Goal: Task Accomplishment & Management: Manage account settings

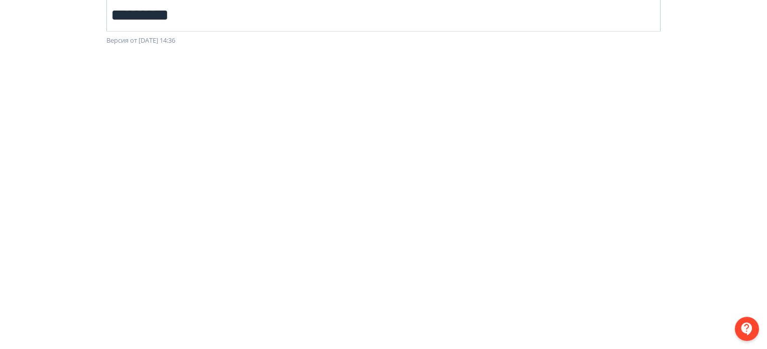
scroll to position [62, 0]
drag, startPoint x: 156, startPoint y: 5, endPoint x: 332, endPoint y: 50, distance: 181.7
click at [332, 50] on div at bounding box center [383, 271] width 767 height 452
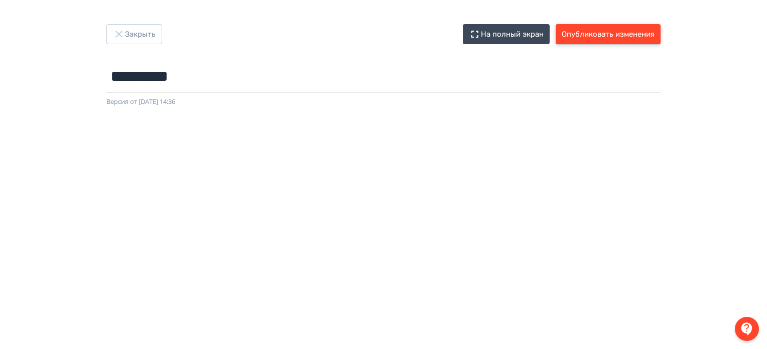
click at [620, 39] on button "Опубликовать изменения" at bounding box center [608, 34] width 105 height 20
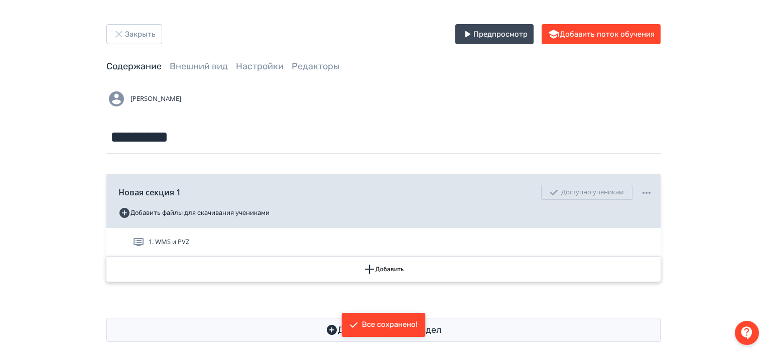
click at [517, 261] on button "Добавить" at bounding box center [383, 268] width 554 height 25
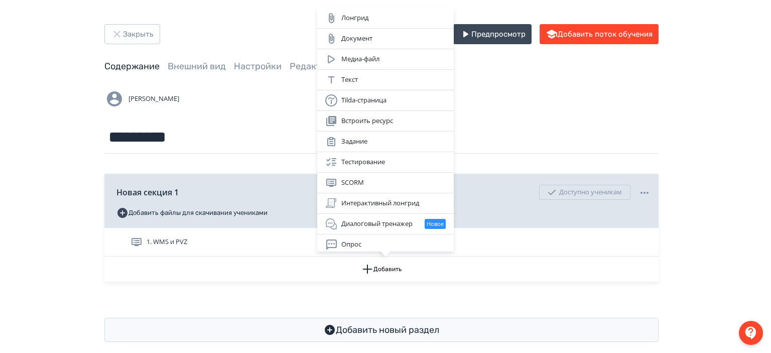
click at [514, 98] on div "Лонгрид Документ Медиа-файл Текст Tilda-страница Встроить ресурс Задание Тестир…" at bounding box center [385, 176] width 771 height 353
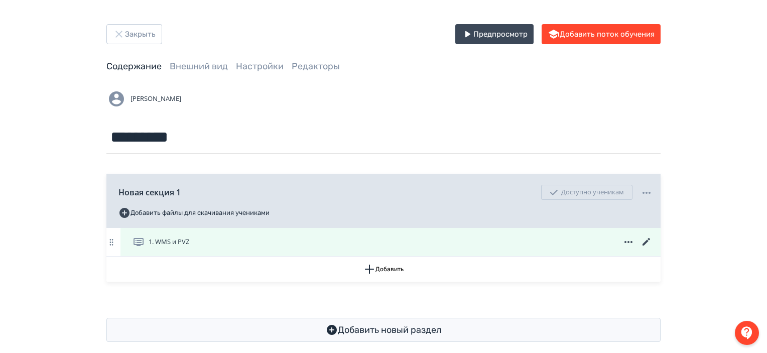
click at [644, 241] on icon at bounding box center [646, 242] width 12 height 12
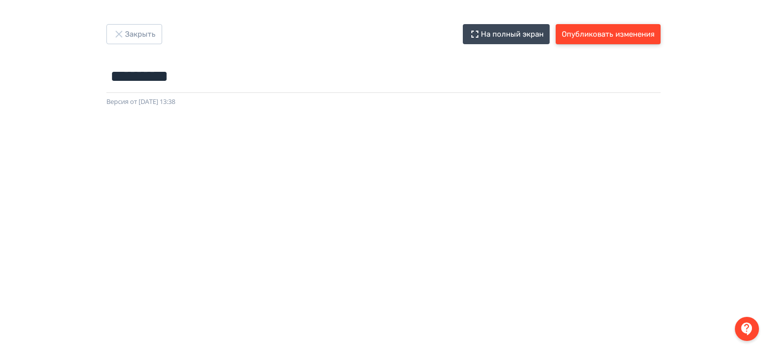
click at [618, 34] on button "Опубликовать изменения" at bounding box center [608, 34] width 105 height 20
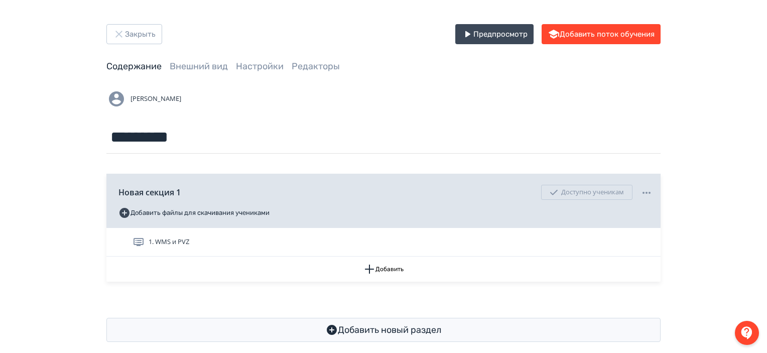
click at [476, 110] on div "[PERSON_NAME] ********* Введите название…" at bounding box center [383, 121] width 554 height 65
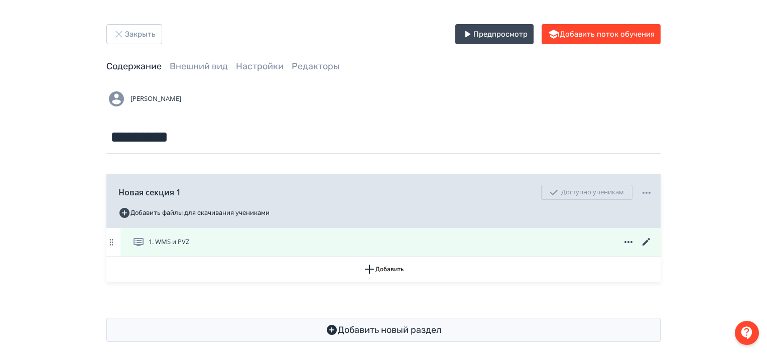
click at [648, 240] on icon at bounding box center [646, 242] width 8 height 8
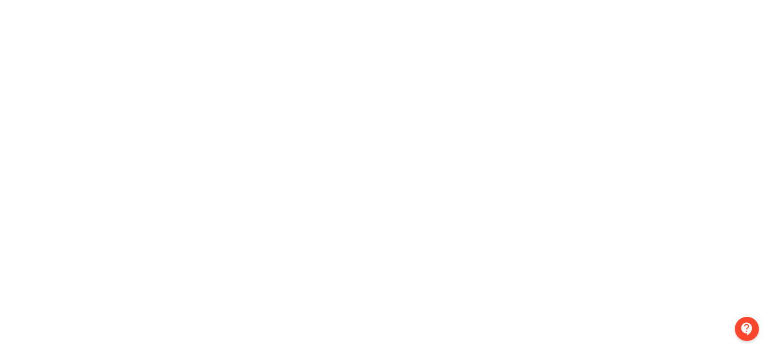
scroll to position [28, 2]
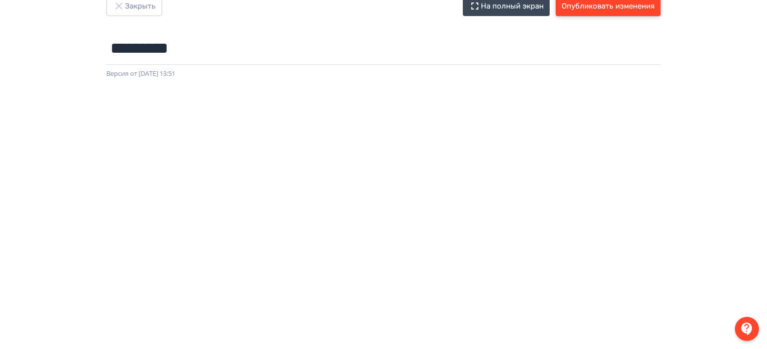
click at [613, 1] on button "Опубликовать изменения" at bounding box center [608, 6] width 105 height 20
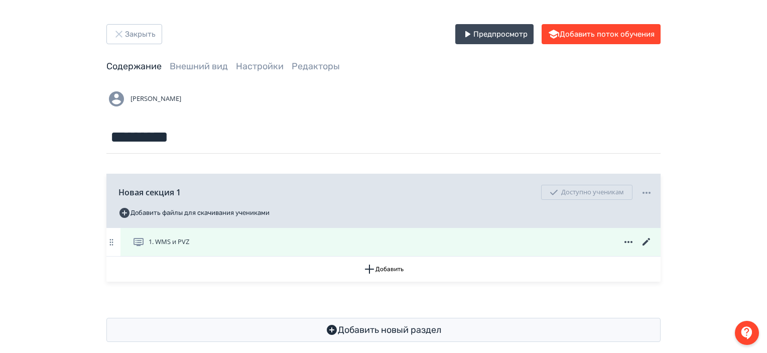
click at [642, 237] on icon at bounding box center [646, 242] width 12 height 12
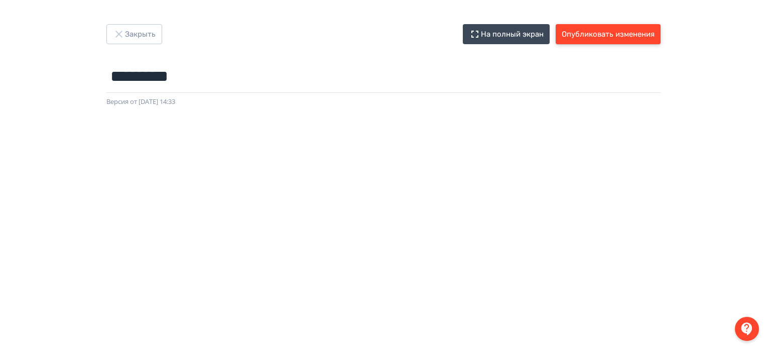
click at [590, 38] on button "Опубликовать изменения" at bounding box center [608, 34] width 105 height 20
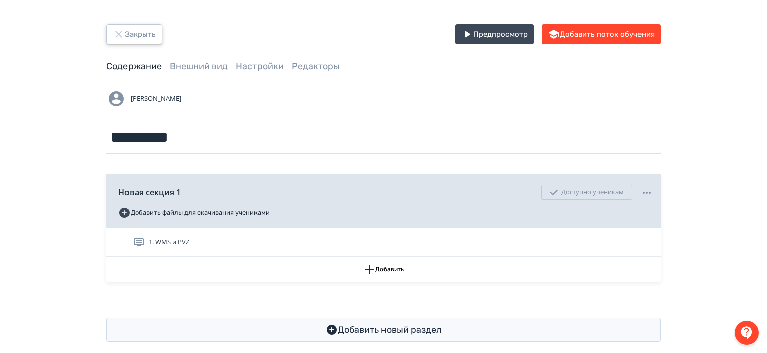
click at [145, 38] on button "Закрыть" at bounding box center [134, 34] width 56 height 20
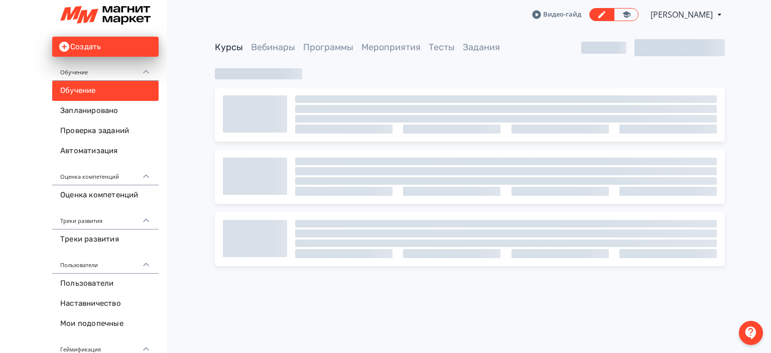
click at [201, 17] on div "Видео-гайд [PERSON_NAME] PRO Повысьте эффективность платформы при помощи дополн…" at bounding box center [470, 14] width 602 height 29
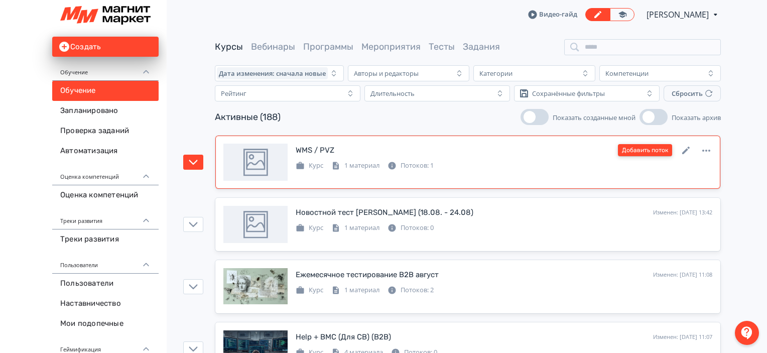
click at [662, 148] on button "Добавить поток" at bounding box center [645, 150] width 54 height 12
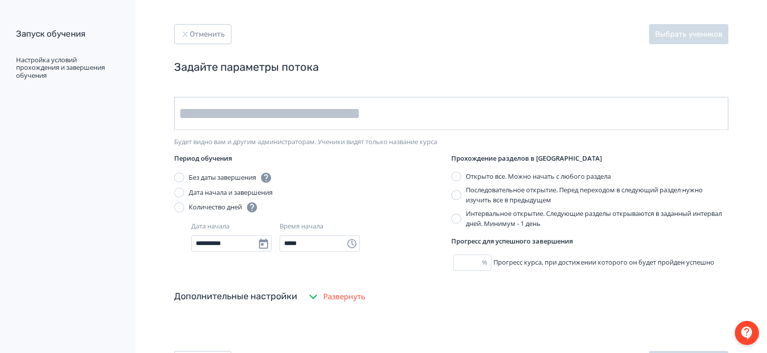
click at [347, 116] on input "text" at bounding box center [451, 113] width 554 height 33
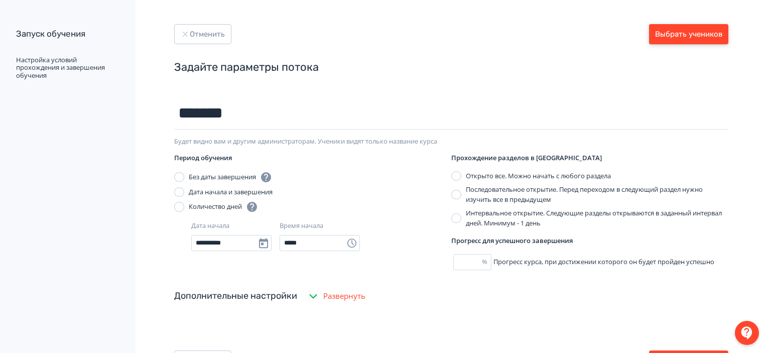
type input "*******"
click at [712, 26] on button "Выбрать учеников" at bounding box center [688, 34] width 79 height 20
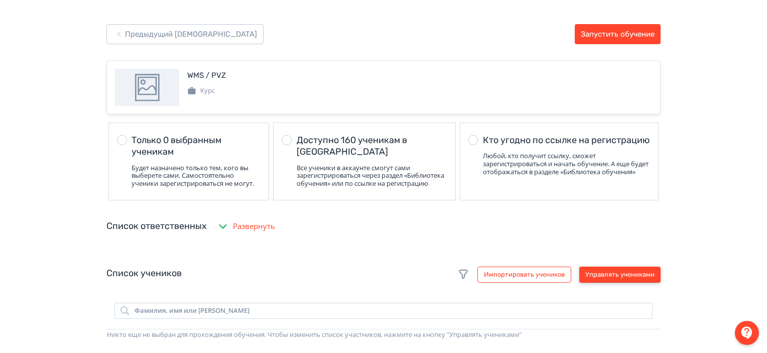
click at [616, 281] on button "Управлять учениками" at bounding box center [619, 275] width 81 height 16
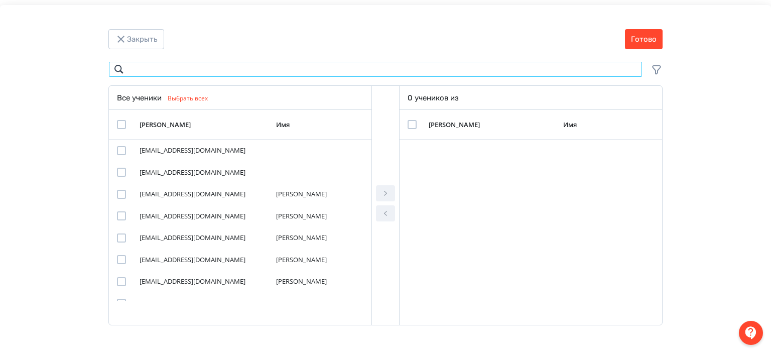
click at [382, 66] on input "Modal" at bounding box center [375, 69] width 534 height 16
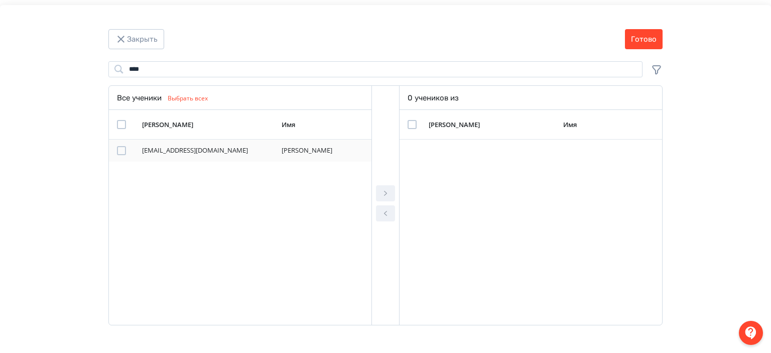
click at [119, 149] on div "Modal" at bounding box center [121, 150] width 9 height 9
click at [384, 194] on icon "Modal" at bounding box center [385, 193] width 12 height 12
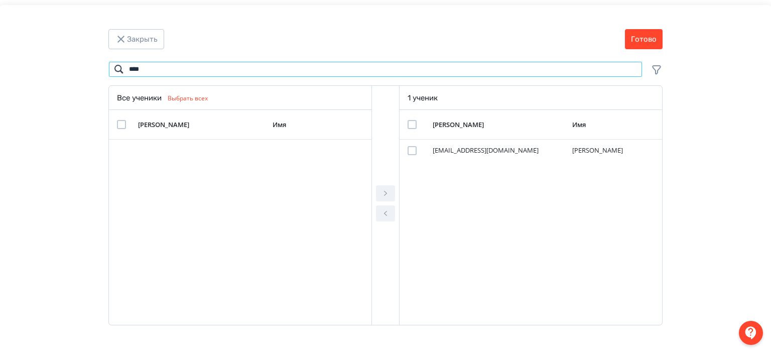
click at [221, 70] on input "****" at bounding box center [375, 69] width 534 height 16
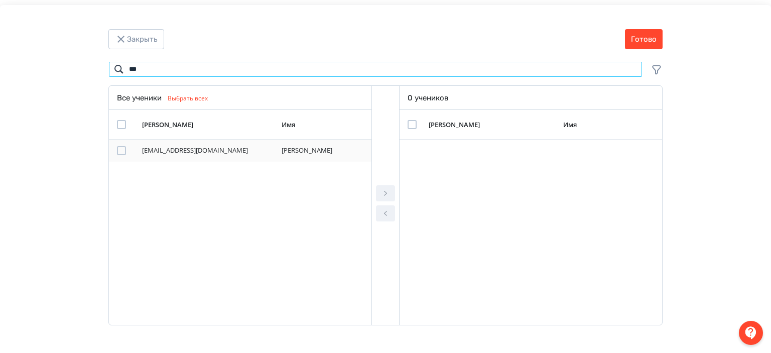
type input "***"
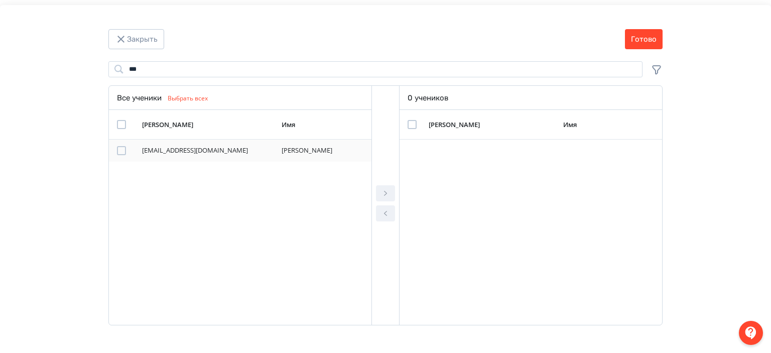
click at [124, 148] on div "Modal" at bounding box center [121, 150] width 9 height 9
click at [381, 191] on icon "Modal" at bounding box center [385, 193] width 12 height 12
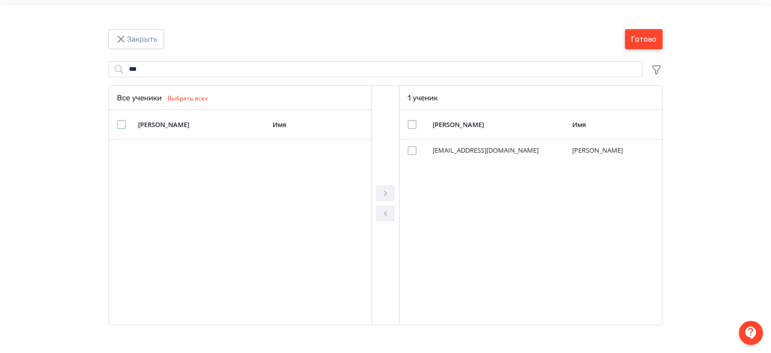
click at [649, 47] on button "Готово" at bounding box center [644, 39] width 38 height 20
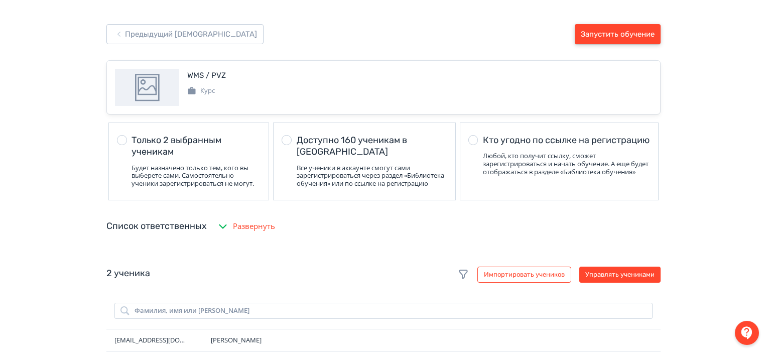
click at [635, 33] on button "Запустить обучение" at bounding box center [618, 34] width 86 height 20
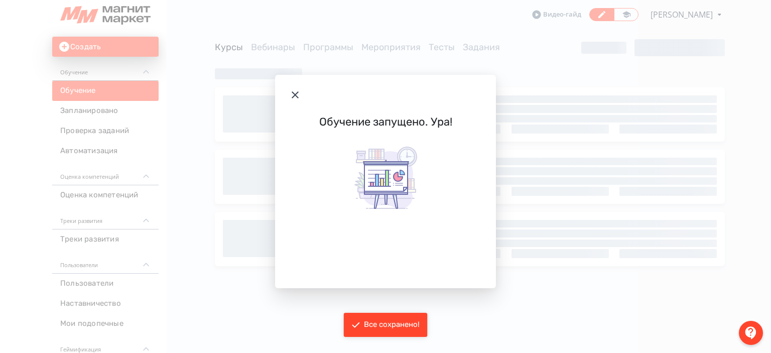
click at [293, 97] on icon "Modal" at bounding box center [295, 95] width 12 height 12
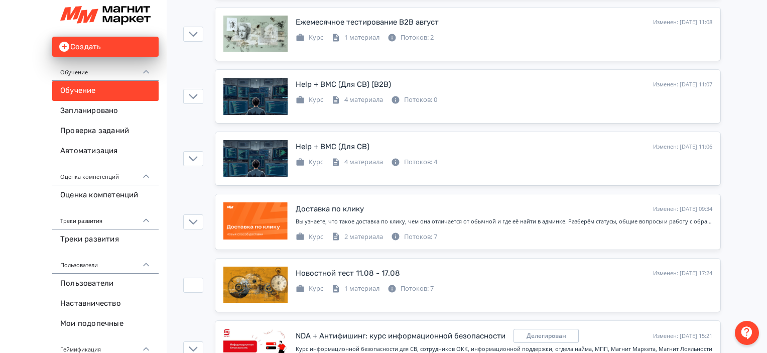
scroll to position [351, 0]
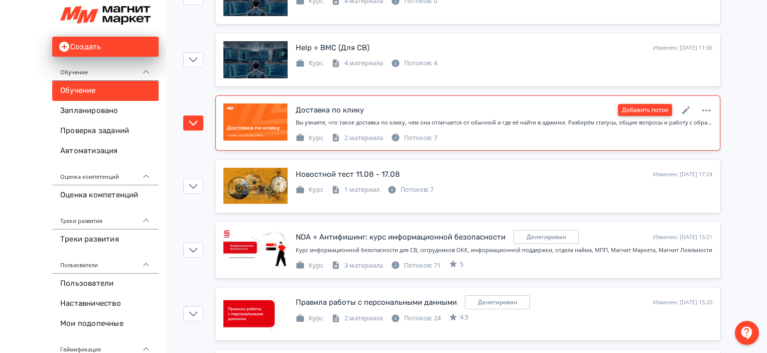
click at [657, 109] on button "Добавить поток" at bounding box center [645, 110] width 54 height 12
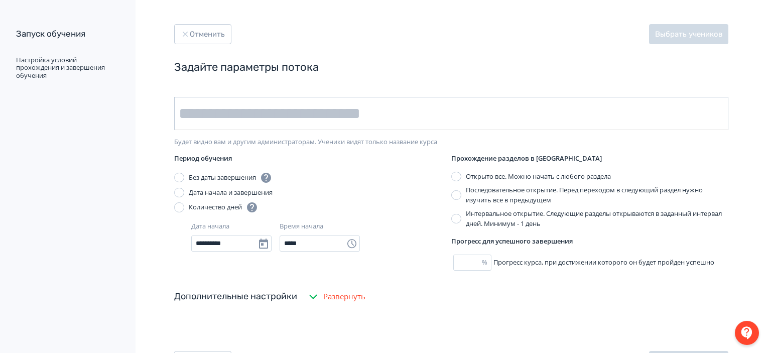
click at [460, 104] on input "text" at bounding box center [451, 113] width 554 height 33
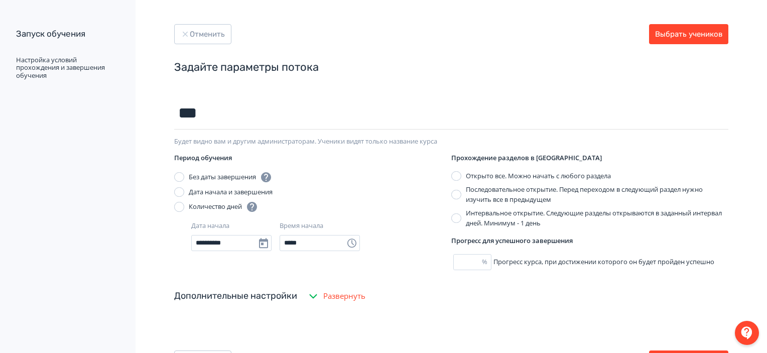
type input "**********"
click at [409, 226] on div "**********" at bounding box center [321, 236] width 260 height 30
click at [696, 38] on button "Выбрать учеников" at bounding box center [688, 34] width 79 height 20
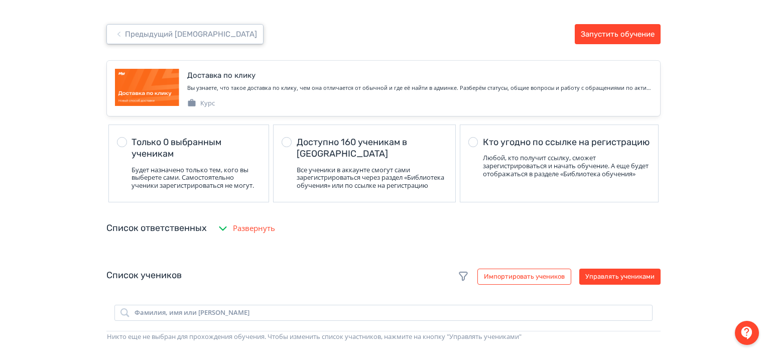
click at [154, 31] on button "Предыдущий [DEMOGRAPHIC_DATA]" at bounding box center [184, 34] width 157 height 20
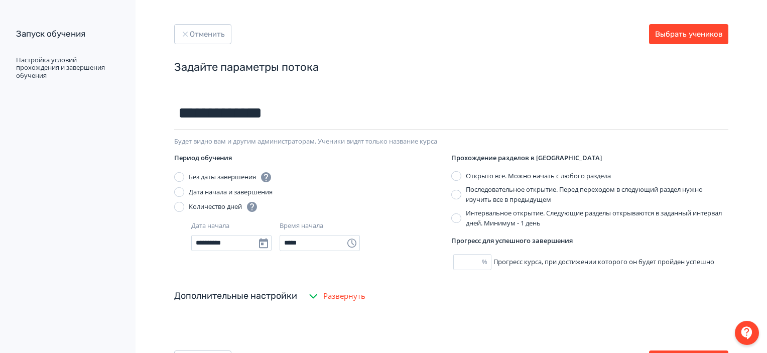
click at [336, 201] on div "Количество дней" at bounding box center [312, 207] width 277 height 12
click at [175, 193] on div at bounding box center [179, 192] width 10 height 10
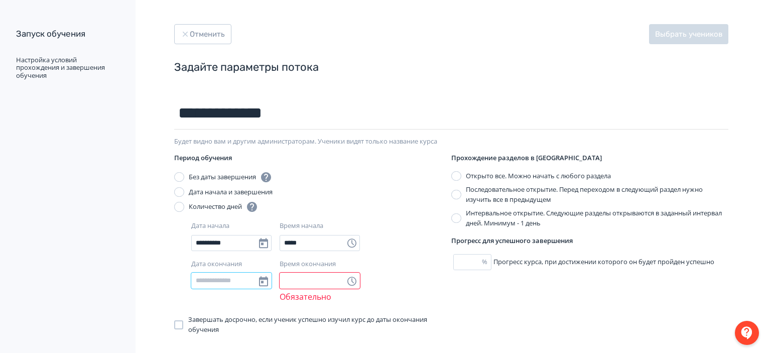
click at [225, 285] on input "Дата окончания" at bounding box center [231, 281] width 80 height 16
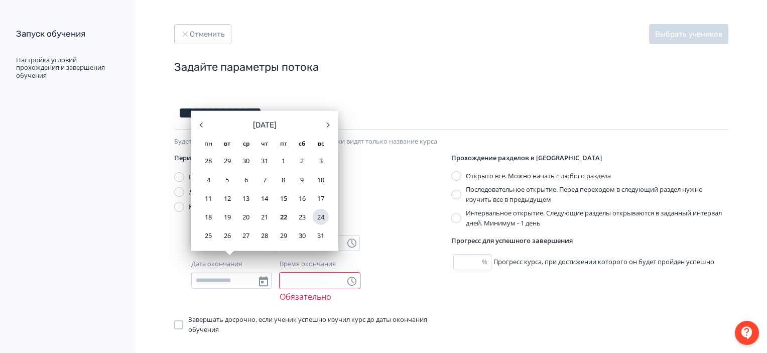
click at [315, 216] on div "24" at bounding box center [321, 217] width 16 height 16
type input "**********"
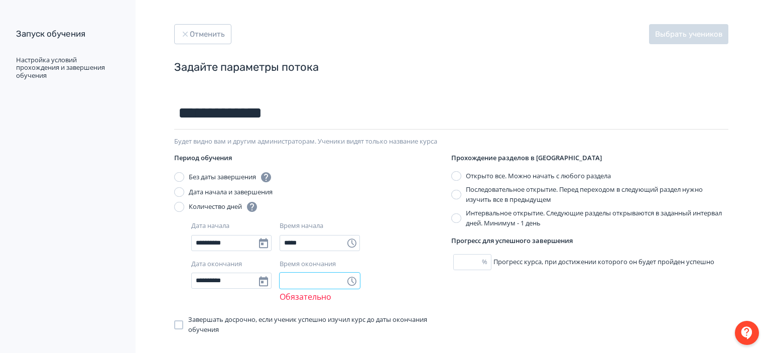
click at [296, 287] on input "Время окончания" at bounding box center [320, 281] width 80 height 16
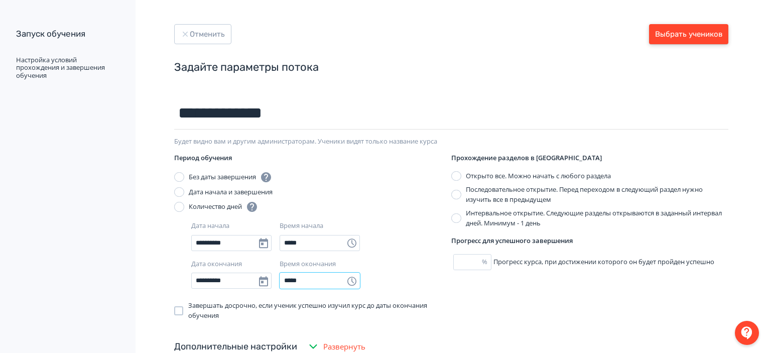
type input "*****"
click at [694, 32] on button "Выбрать учеников" at bounding box center [688, 34] width 79 height 20
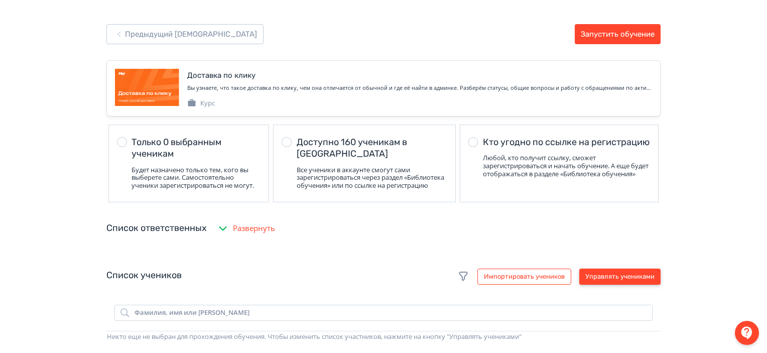
click at [617, 283] on button "Управлять учениками" at bounding box center [619, 277] width 81 height 16
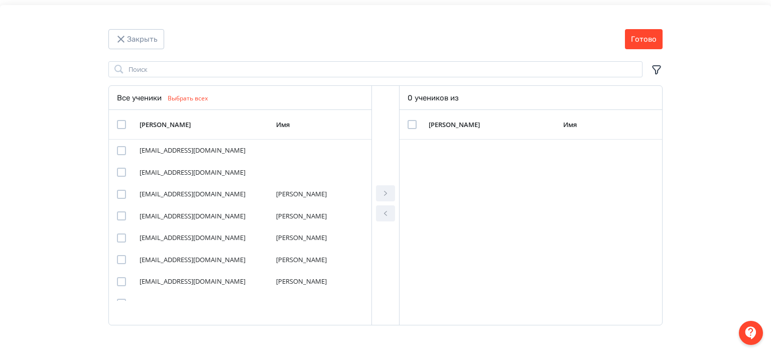
click at [657, 70] on icon "Modal" at bounding box center [656, 70] width 12 height 12
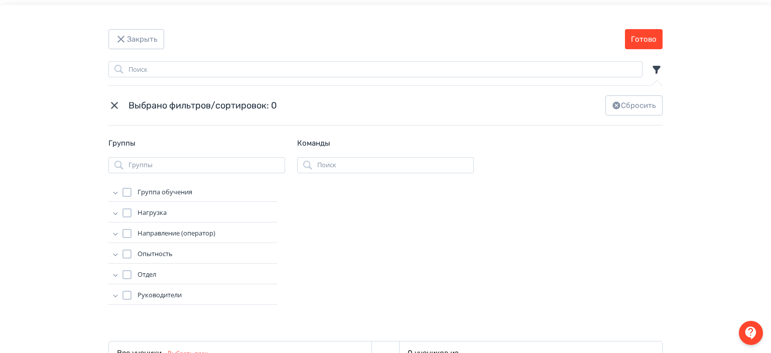
click at [112, 210] on icon "Modal" at bounding box center [115, 213] width 10 height 10
click at [115, 231] on icon "Modal" at bounding box center [115, 233] width 10 height 10
click at [161, 257] on span "Клиентская поддержка" at bounding box center [183, 261] width 72 height 10
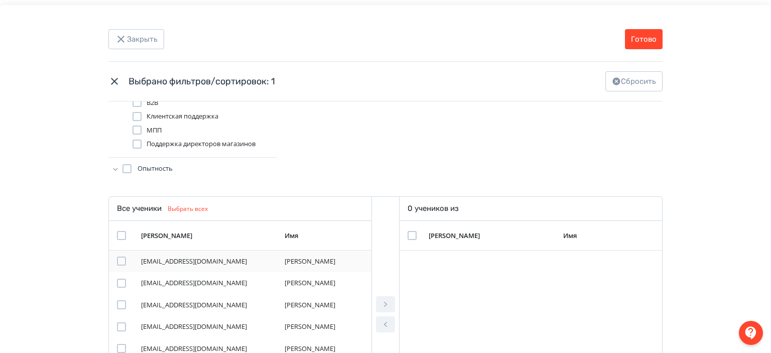
scroll to position [151, 0]
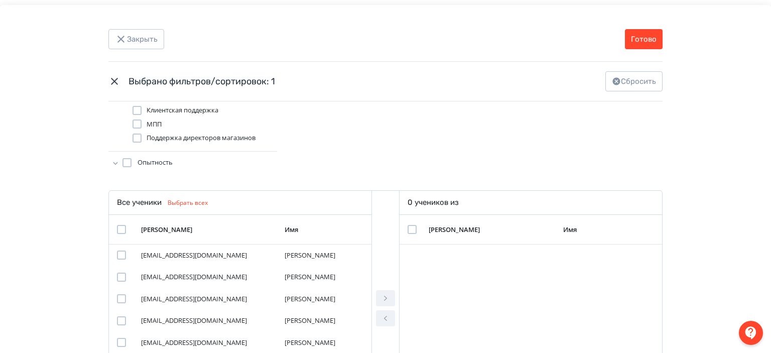
click at [126, 232] on div "Modal" at bounding box center [127, 229] width 20 height 9
drag, startPoint x: 107, startPoint y: 229, endPoint x: 119, endPoint y: 228, distance: 12.1
click at [109, 229] on td "Modal" at bounding box center [123, 230] width 28 height 30
click at [122, 228] on div "Modal" at bounding box center [121, 229] width 9 height 9
click at [383, 292] on icon "Modal" at bounding box center [385, 298] width 12 height 12
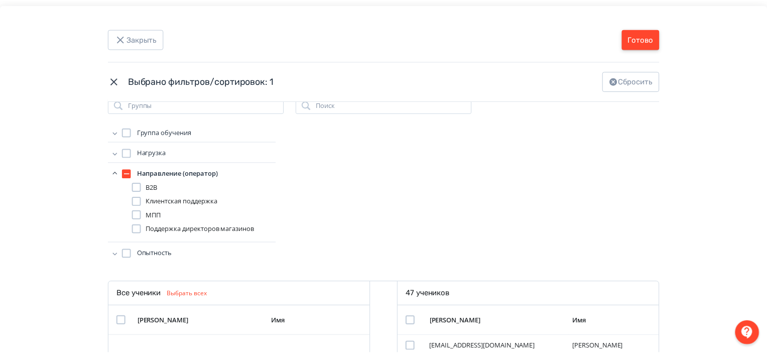
scroll to position [0, 0]
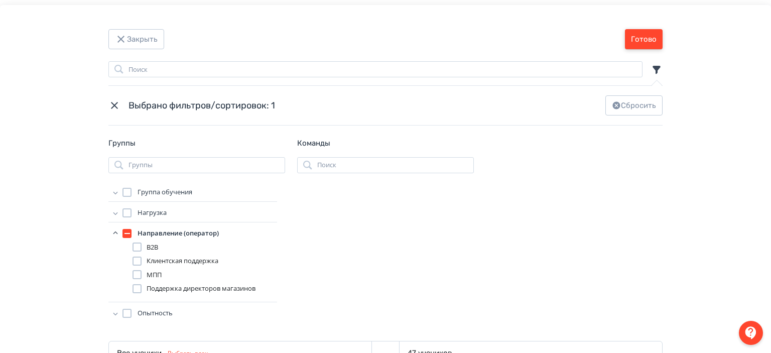
click at [652, 43] on button "Готово" at bounding box center [644, 39] width 38 height 20
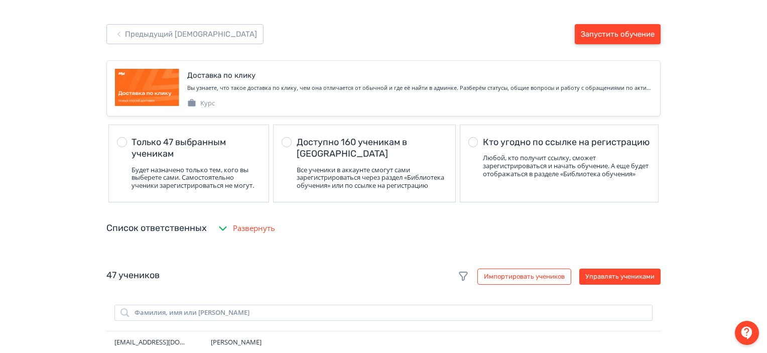
click at [644, 34] on button "Запустить обучение" at bounding box center [618, 34] width 86 height 20
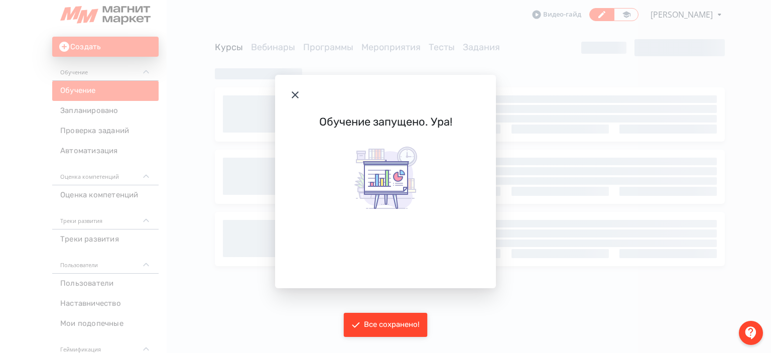
click at [297, 94] on icon "Modal" at bounding box center [295, 95] width 12 height 12
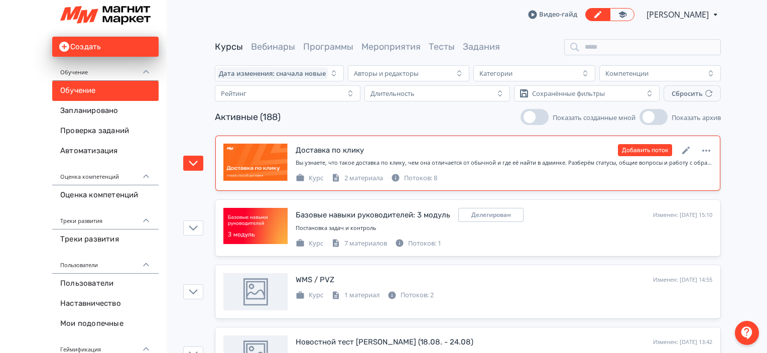
click at [558, 172] on div "Курс 2 материала Потоков: 8" at bounding box center [504, 177] width 417 height 12
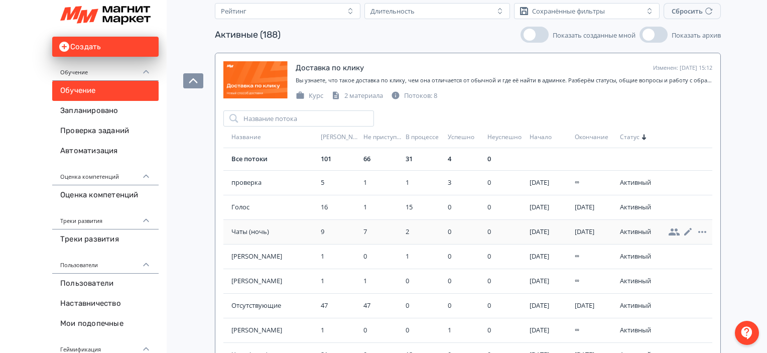
scroll to position [100, 0]
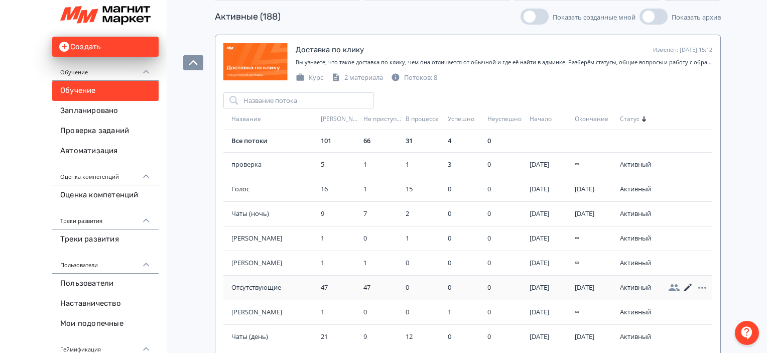
click at [686, 285] on icon at bounding box center [688, 288] width 12 height 12
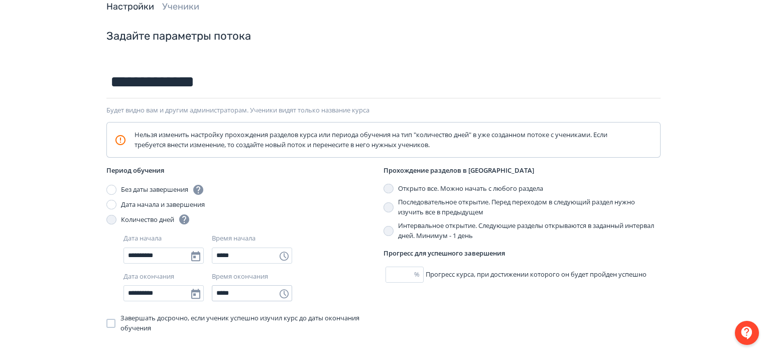
scroll to position [151, 0]
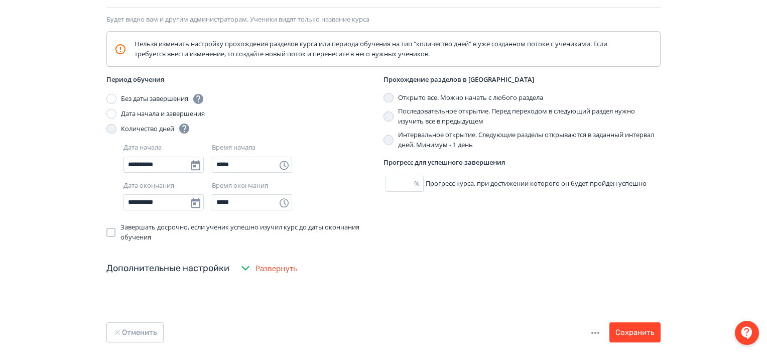
click at [145, 98] on div "Без даты завершения" at bounding box center [162, 99] width 83 height 12
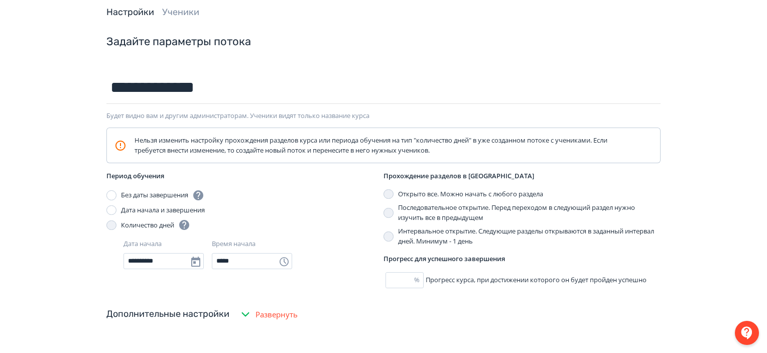
scroll to position [0, 0]
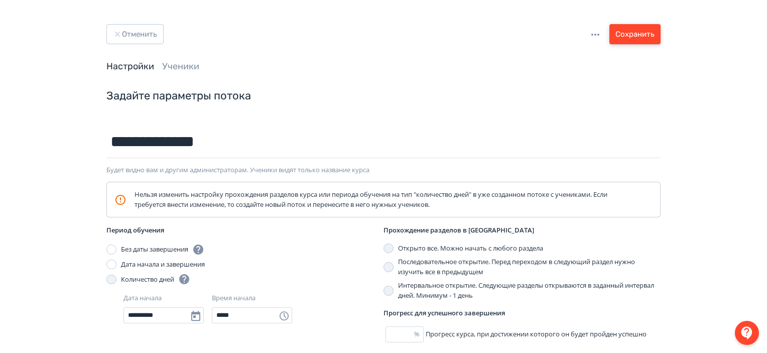
drag, startPoint x: 651, startPoint y: 39, endPoint x: 650, endPoint y: 50, distance: 11.1
click at [651, 39] on button "Сохранить" at bounding box center [634, 34] width 51 height 20
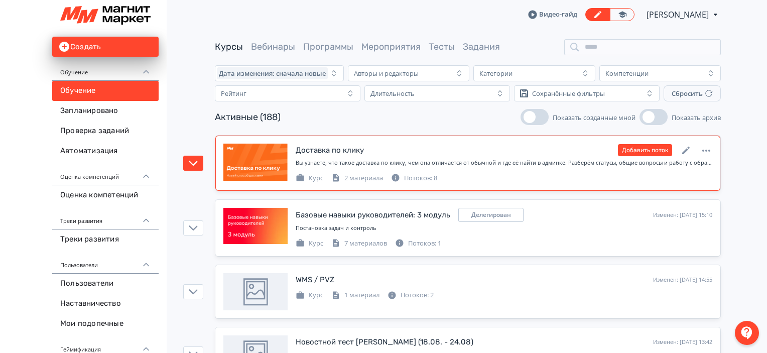
click at [605, 174] on div "Курс 2 материала Потоков: 8" at bounding box center [504, 177] width 417 height 12
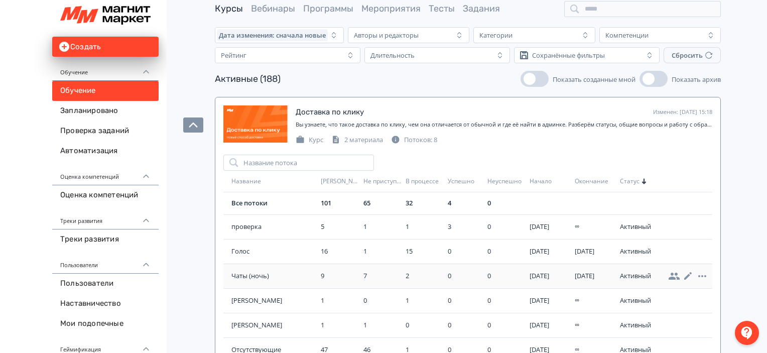
scroll to position [100, 0]
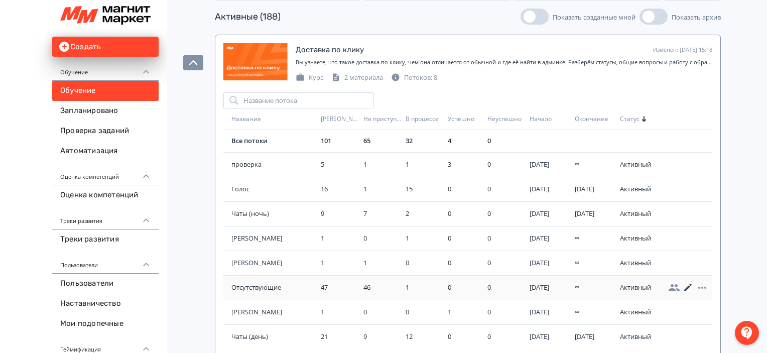
click at [686, 285] on icon at bounding box center [688, 288] width 12 height 12
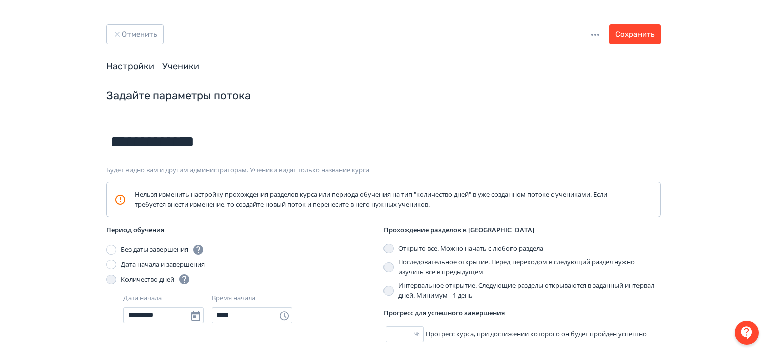
click at [179, 69] on link "Ученики" at bounding box center [180, 66] width 37 height 11
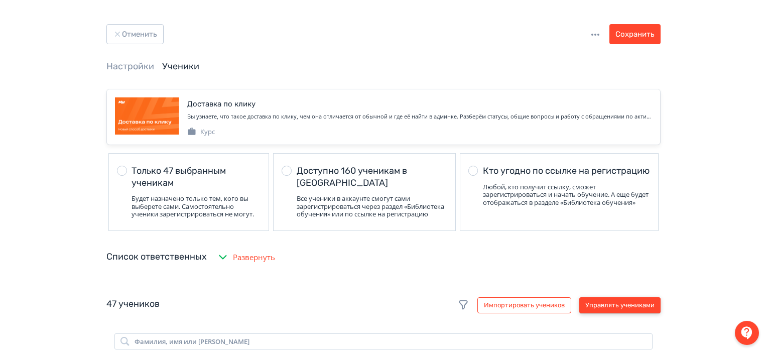
click at [624, 311] on button "Управлять учениками" at bounding box center [619, 305] width 81 height 16
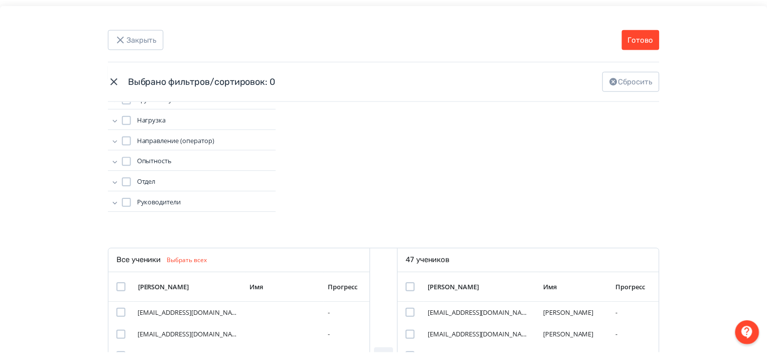
scroll to position [201, 0]
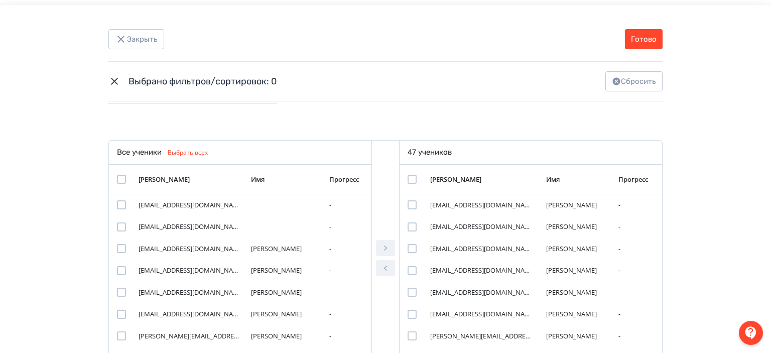
click at [412, 178] on div "Modal" at bounding box center [412, 179] width 9 height 9
click at [388, 272] on icon "Modal" at bounding box center [385, 268] width 12 height 12
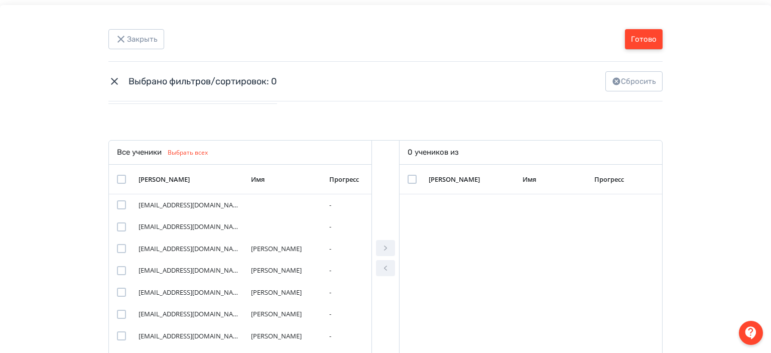
click at [650, 39] on button "Готово" at bounding box center [644, 39] width 38 height 20
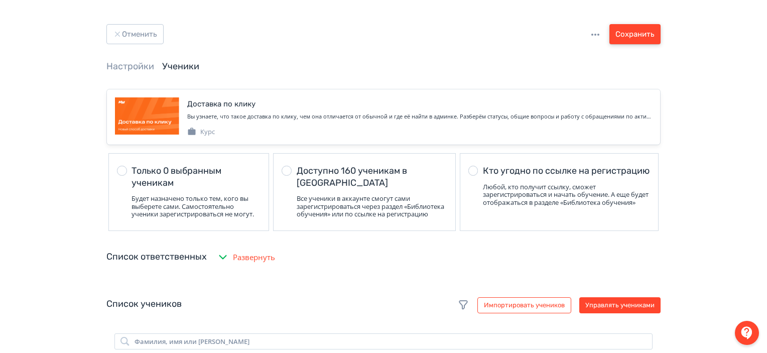
click at [645, 34] on button "Сохранить" at bounding box center [634, 34] width 51 height 20
